Goal: Find specific page/section: Find specific page/section

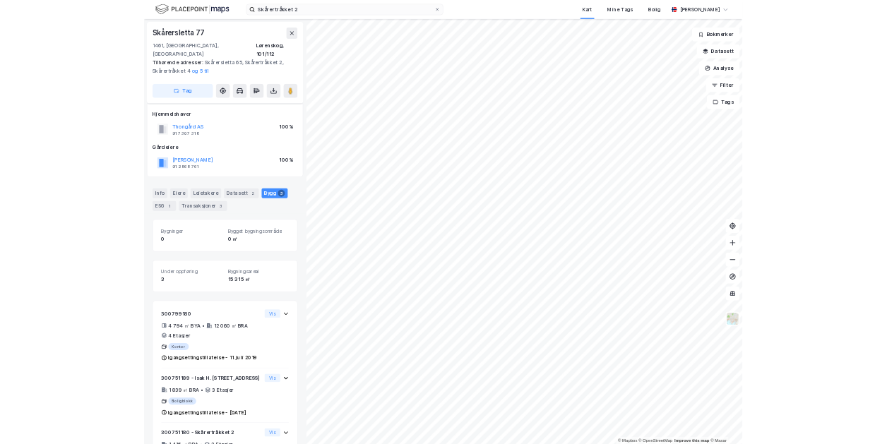
scroll to position [69, 0]
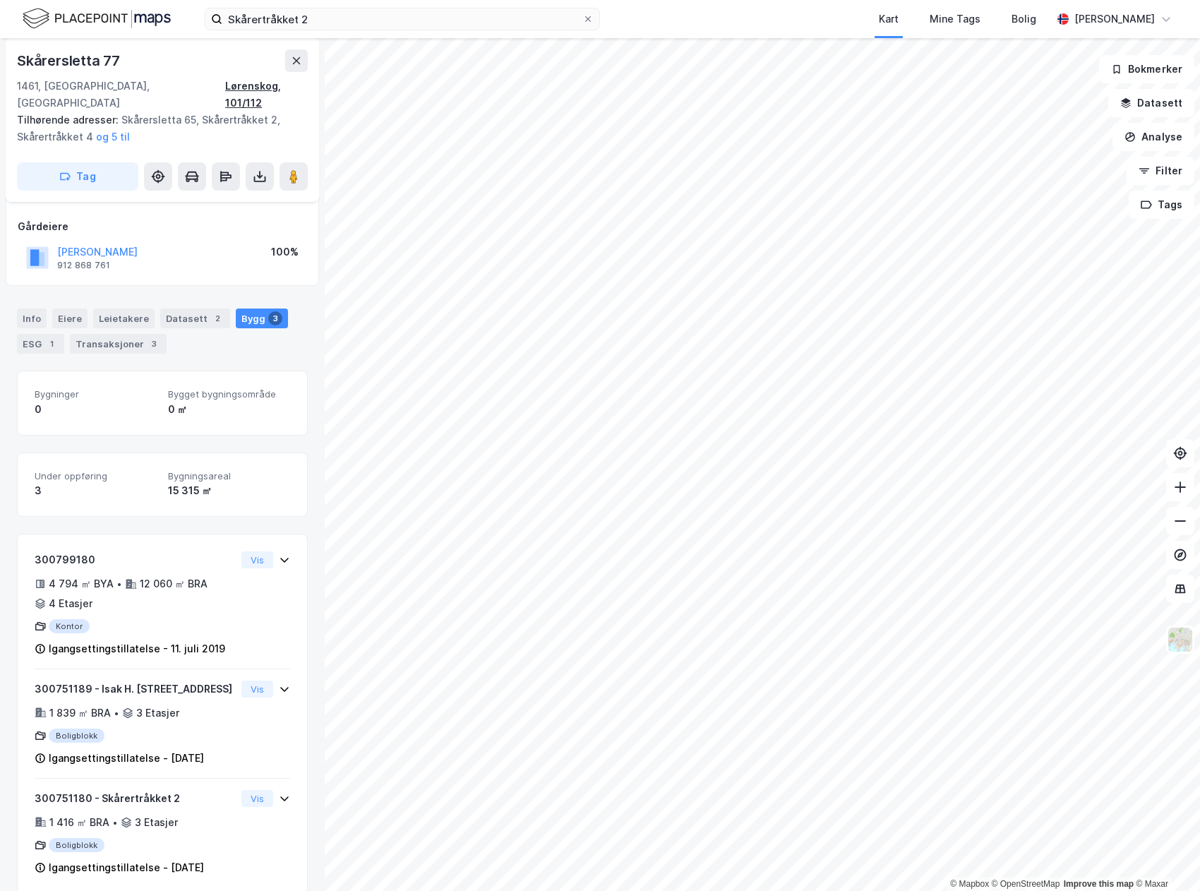
click at [258, 86] on div "Lørenskog, 101/112" at bounding box center [266, 95] width 83 height 34
click at [196, 81] on div "Skårersletta 77 1461, [GEOGRAPHIC_DATA], [GEOGRAPHIC_DATA], 101/112 Tilhørende …" at bounding box center [163, 120] width 314 height 164
copy div "Lørenskog, 101/112"
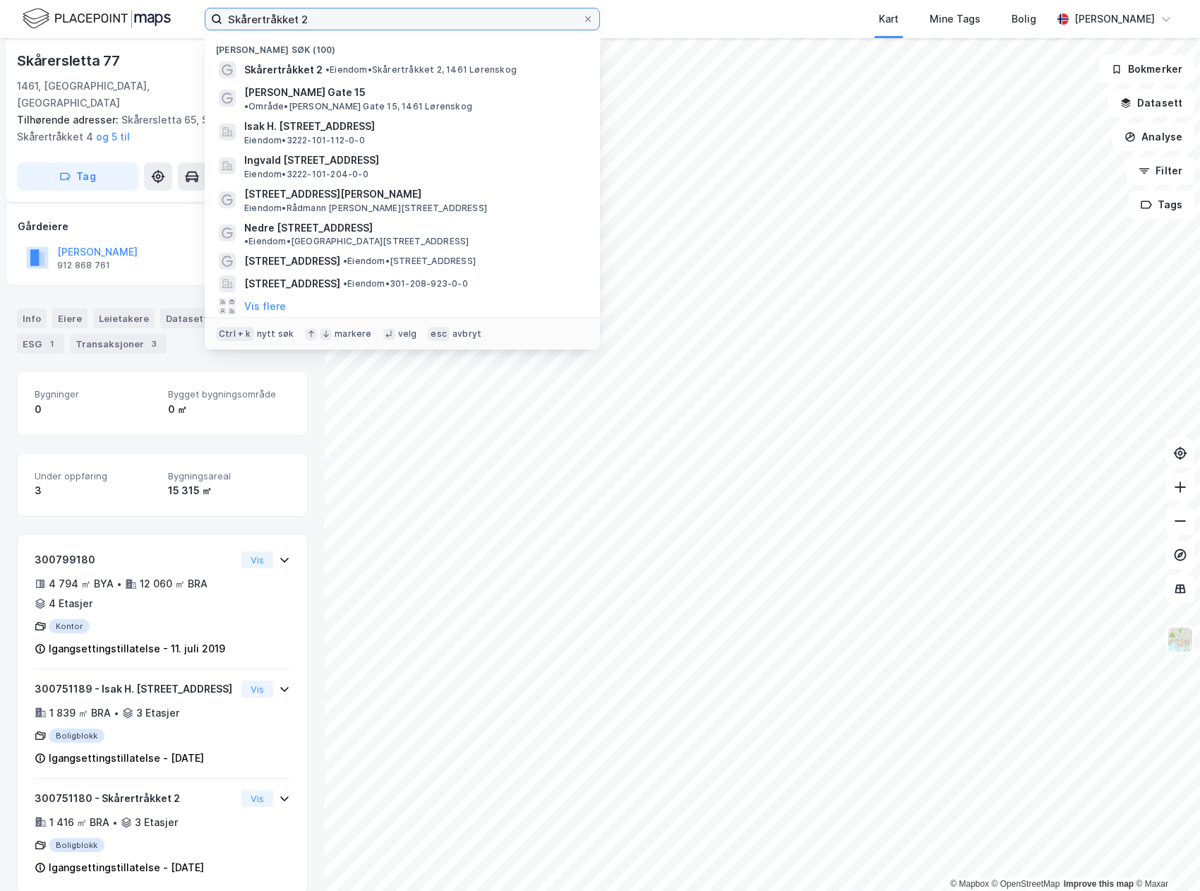
click at [335, 16] on input "Skårertråkket 2" at bounding box center [402, 18] width 360 height 21
paste input "Lørenskog, 101/11"
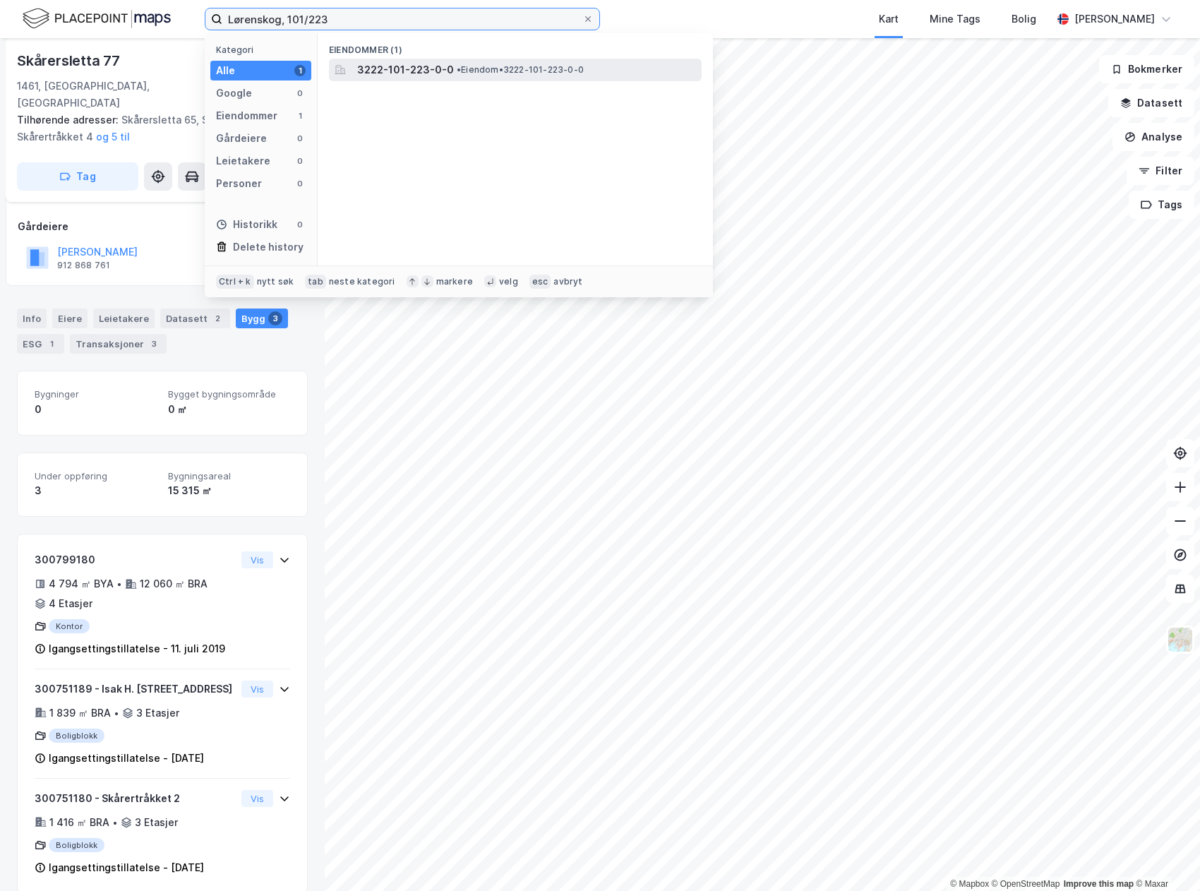
type input "Lørenskog, 101/223"
